Goal: Navigation & Orientation: Go to known website

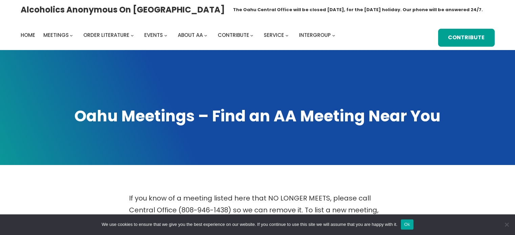
scroll to position [236, 0]
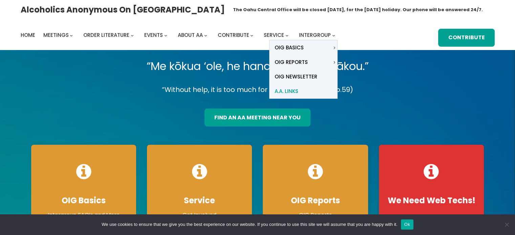
click at [297, 93] on span "A.A. Links" at bounding box center [287, 91] width 24 height 9
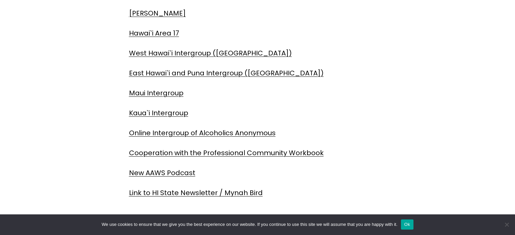
scroll to position [237, 0]
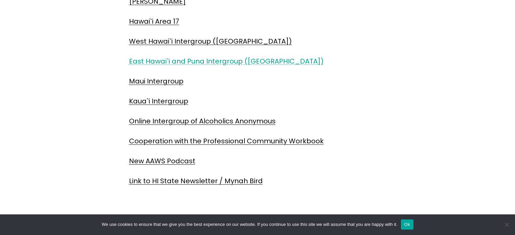
click at [187, 61] on link "East Hawai`i and Puna Intergroup (Big Island)" at bounding box center [226, 61] width 195 height 9
